Goal: Task Accomplishment & Management: Use online tool/utility

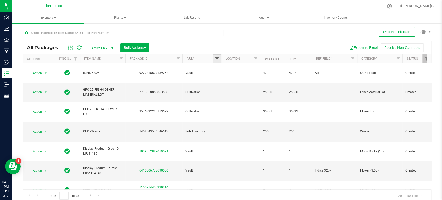
click at [217, 59] on span "Filter" at bounding box center [217, 59] width 4 height 4
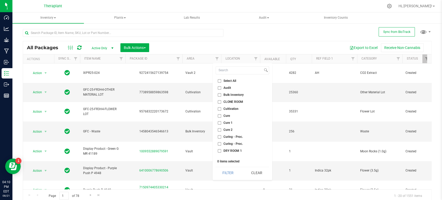
click at [219, 86] on input "Audit" at bounding box center [219, 87] width 3 height 3
checkbox input "true"
click at [233, 175] on button "Filter" at bounding box center [228, 172] width 25 height 11
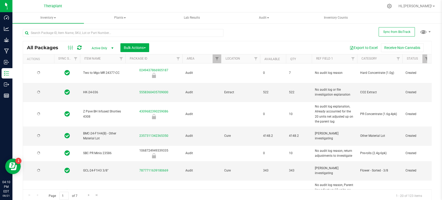
type input "[DATE]"
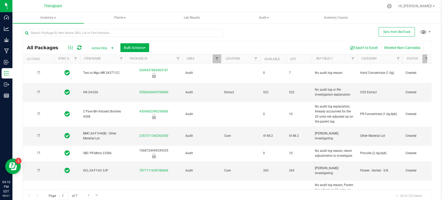
type input "[DATE]"
